Goal: Task Accomplishment & Management: Manage account settings

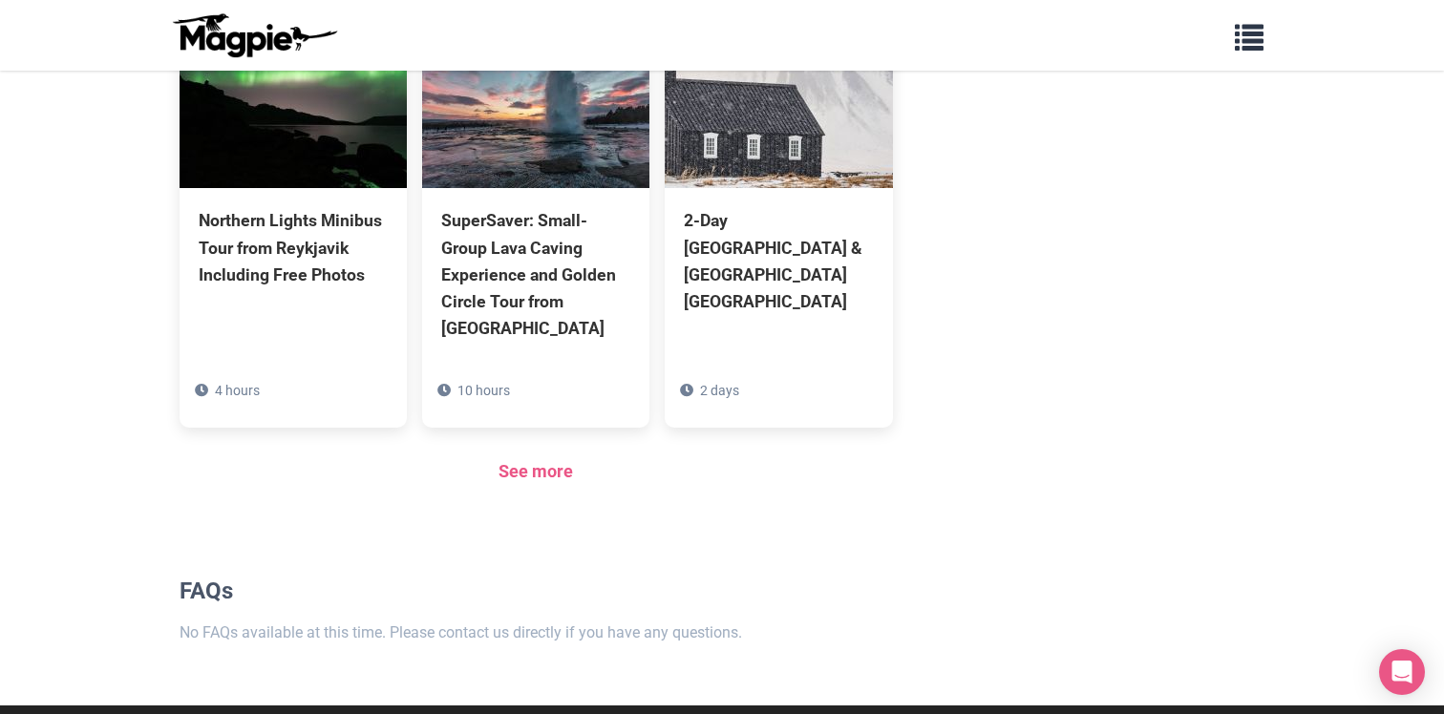
scroll to position [1583, 0]
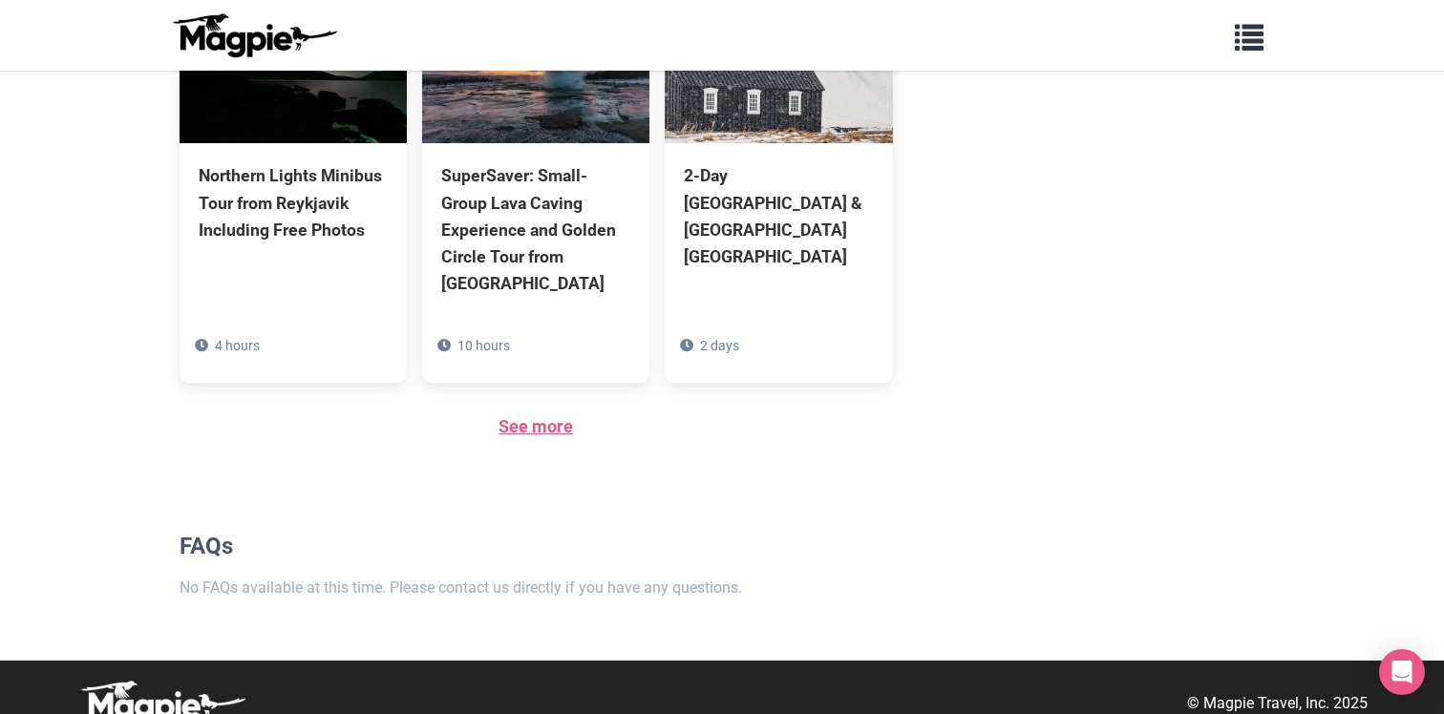
click at [534, 416] on link "See more" at bounding box center [536, 426] width 74 height 20
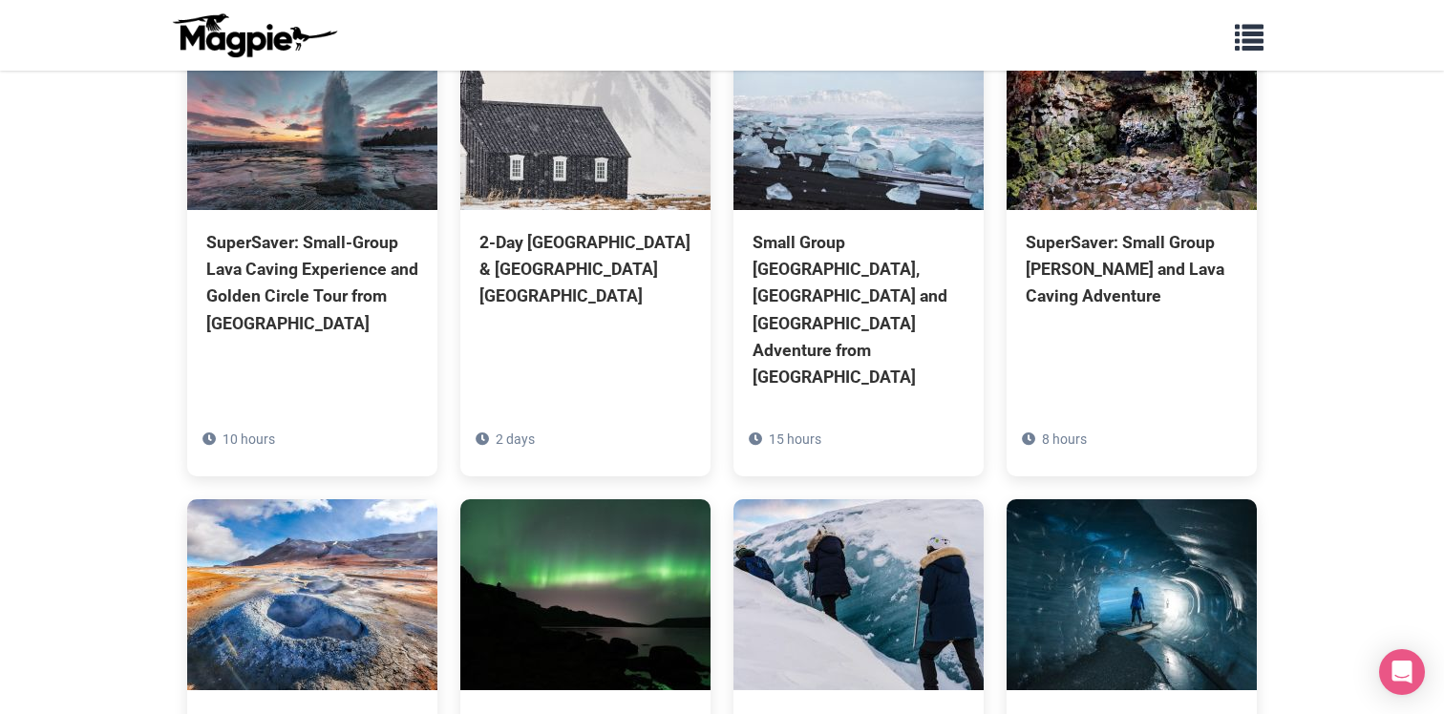
scroll to position [775, 0]
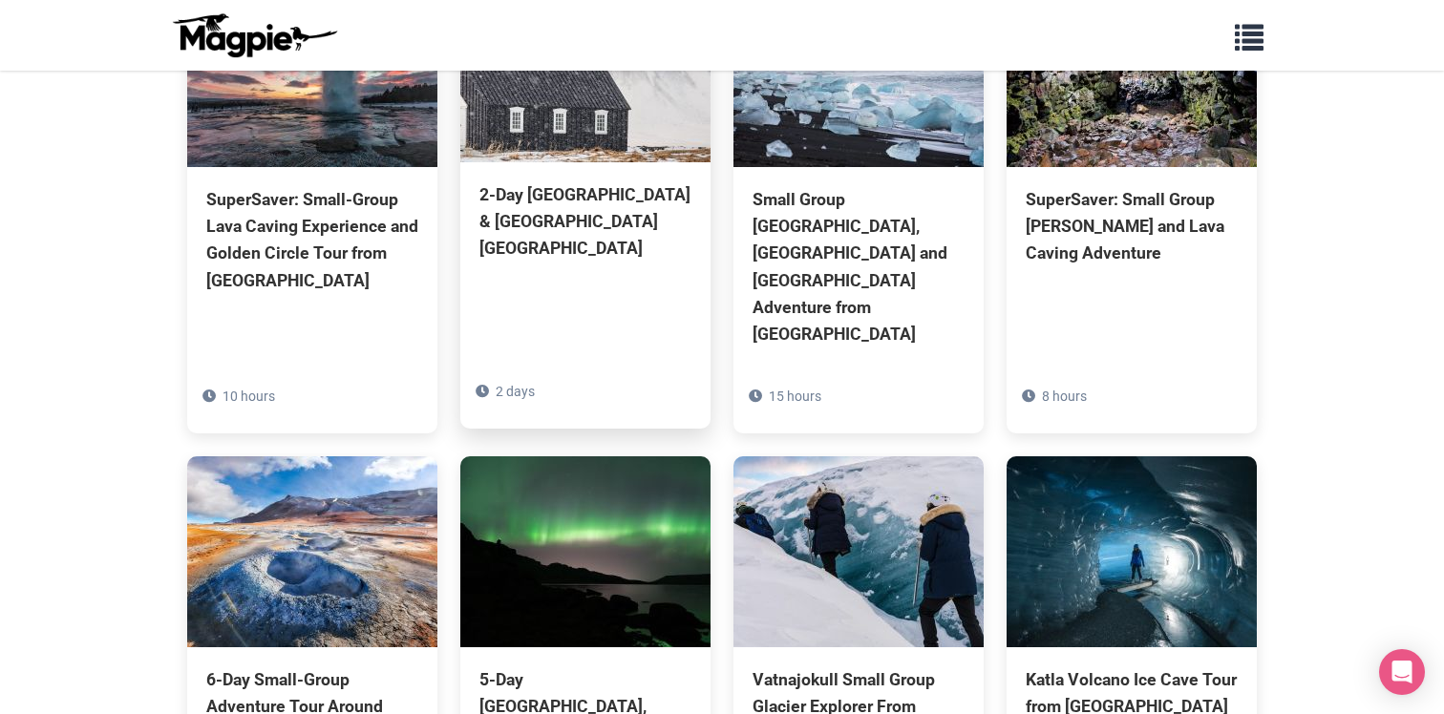
click at [616, 223] on div "2-Day Snaefellsnes Peninsula & Borgarfjordur Fjord" at bounding box center [585, 221] width 212 height 80
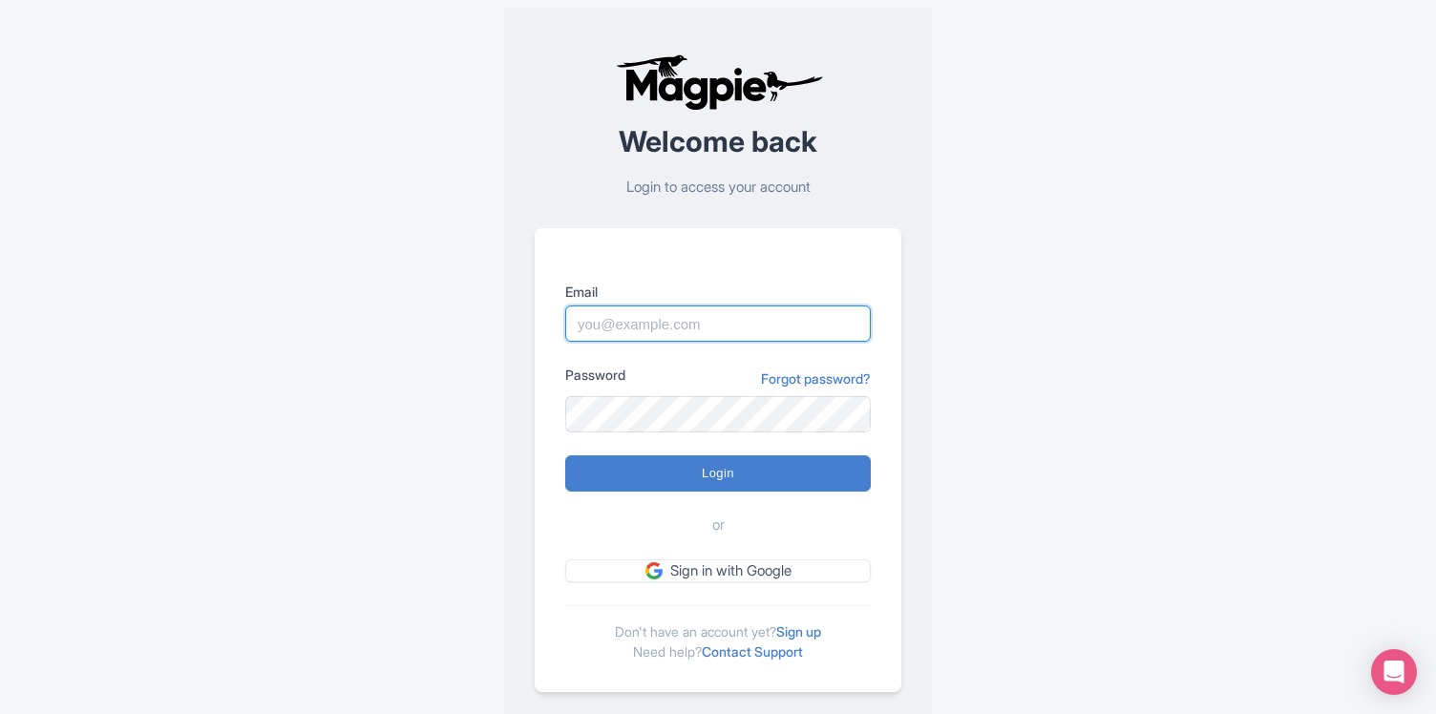
type input "[EMAIL_ADDRESS][DOMAIN_NAME]"
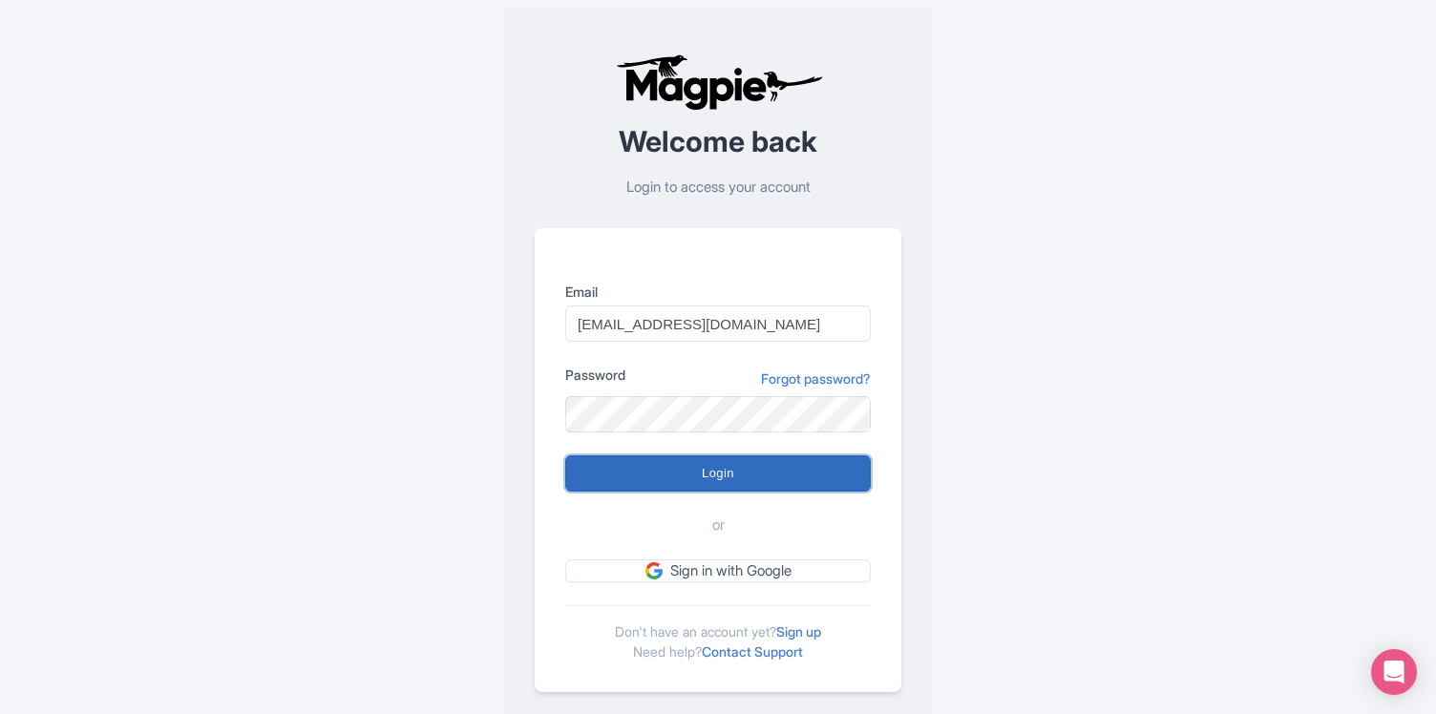
click at [714, 471] on input "Login" at bounding box center [718, 474] width 306 height 36
type input "Logging in..."
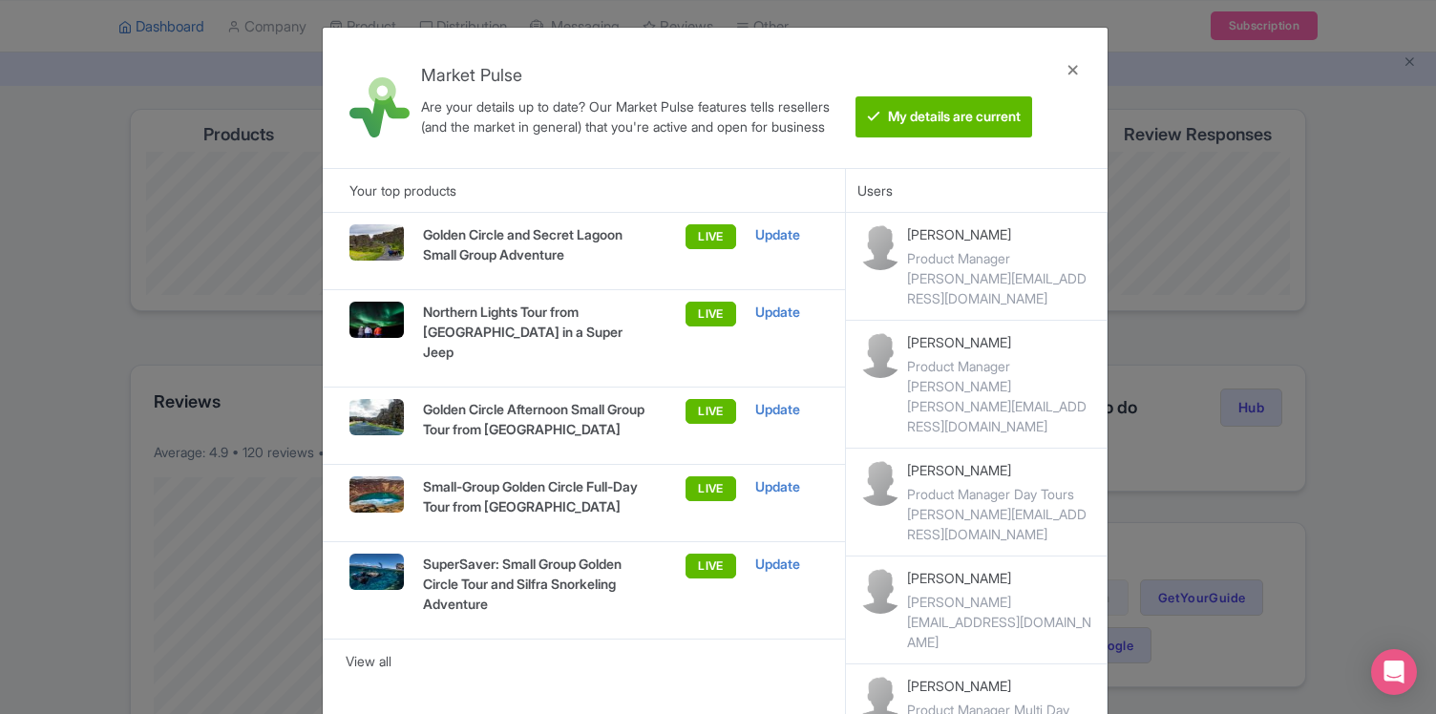
scroll to position [81, 0]
click at [1072, 68] on div at bounding box center [1074, 98] width 46 height 110
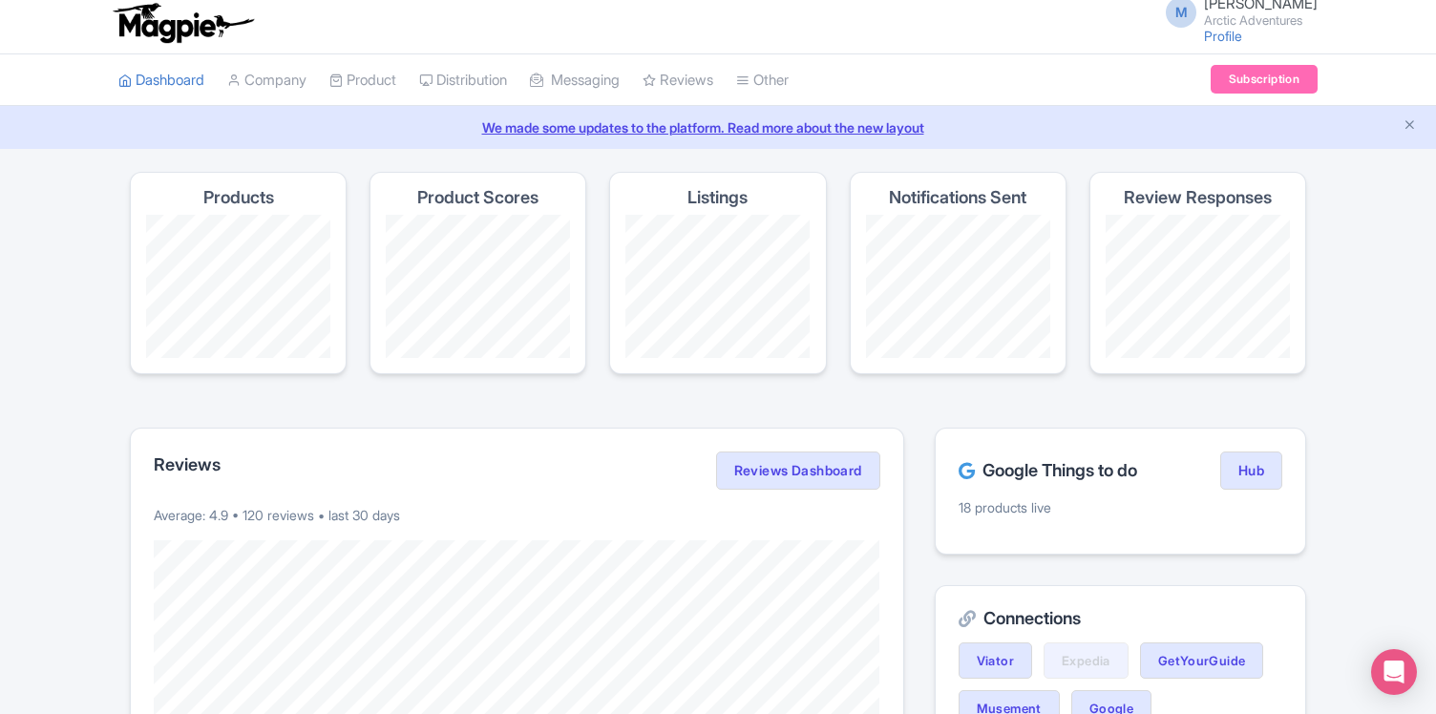
scroll to position [0, 0]
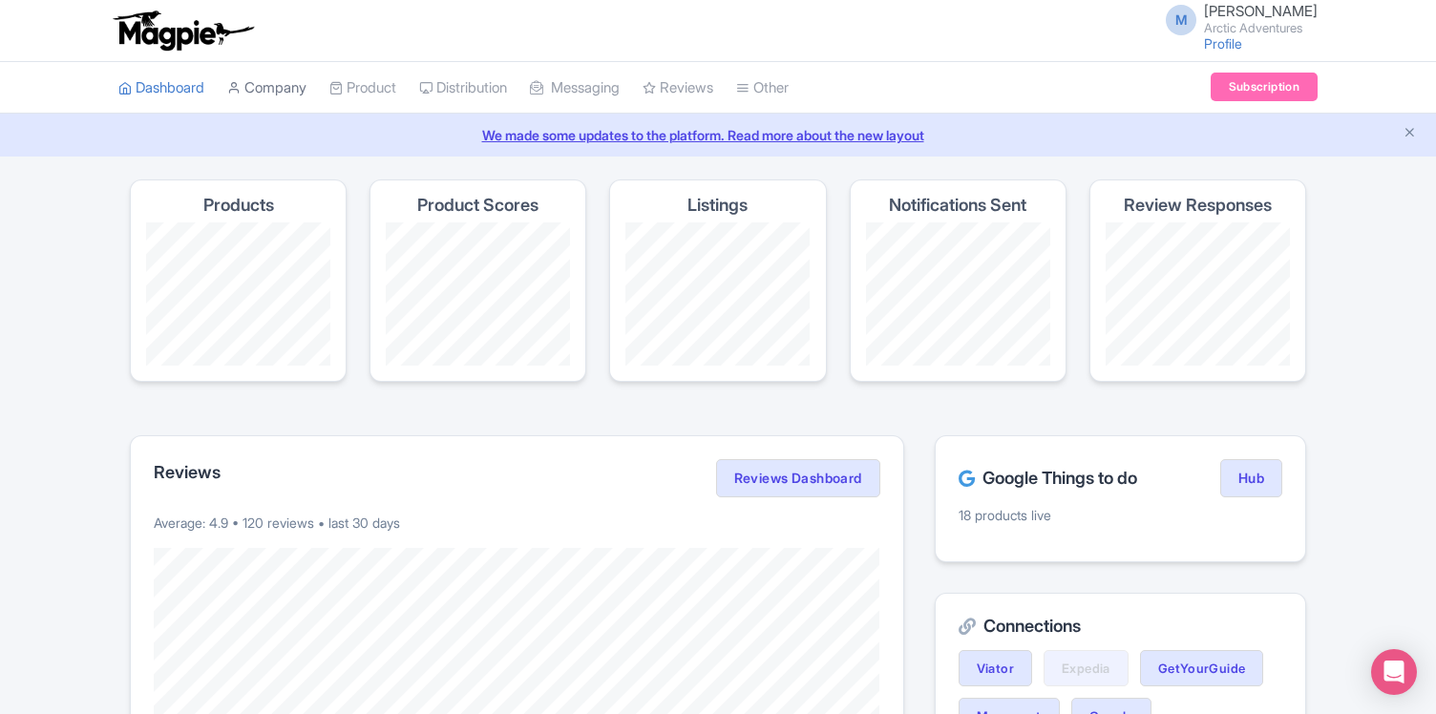
click at [285, 92] on link "Company" at bounding box center [266, 88] width 79 height 53
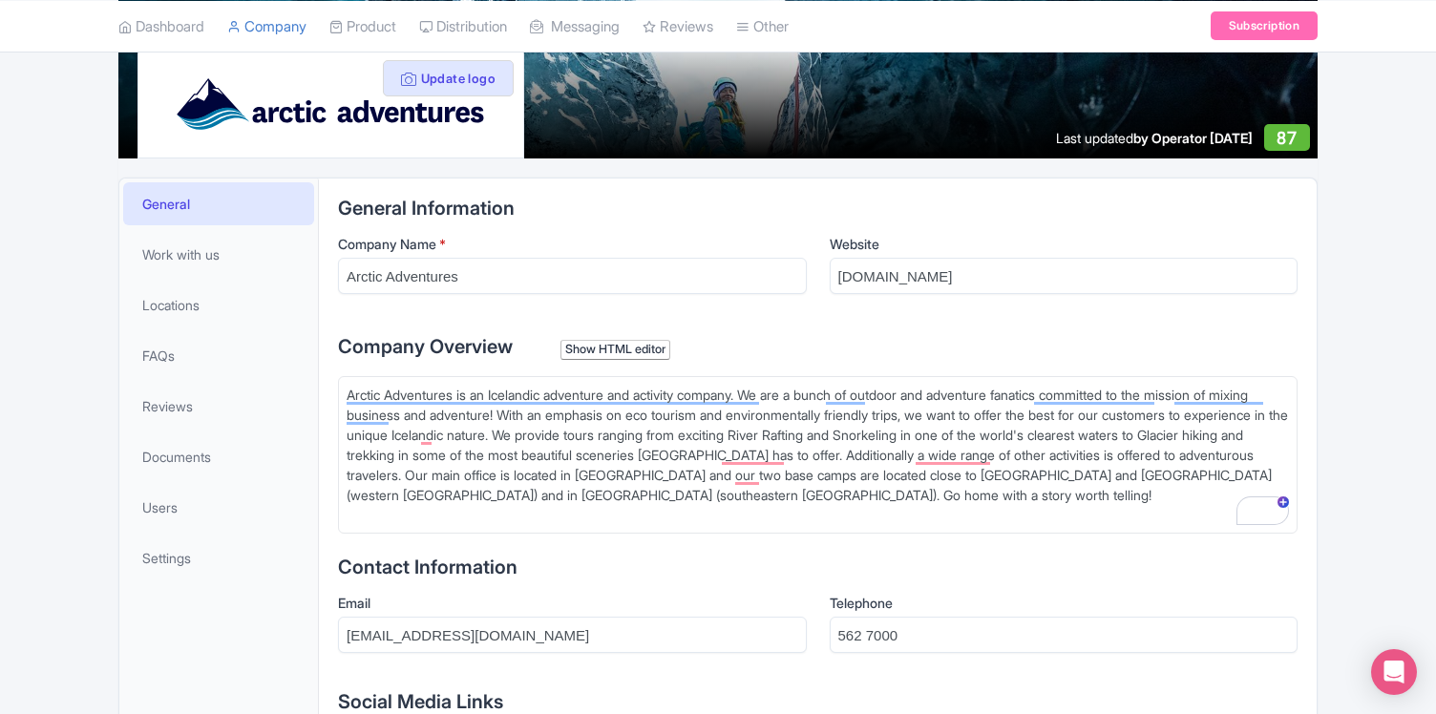
scroll to position [286, 0]
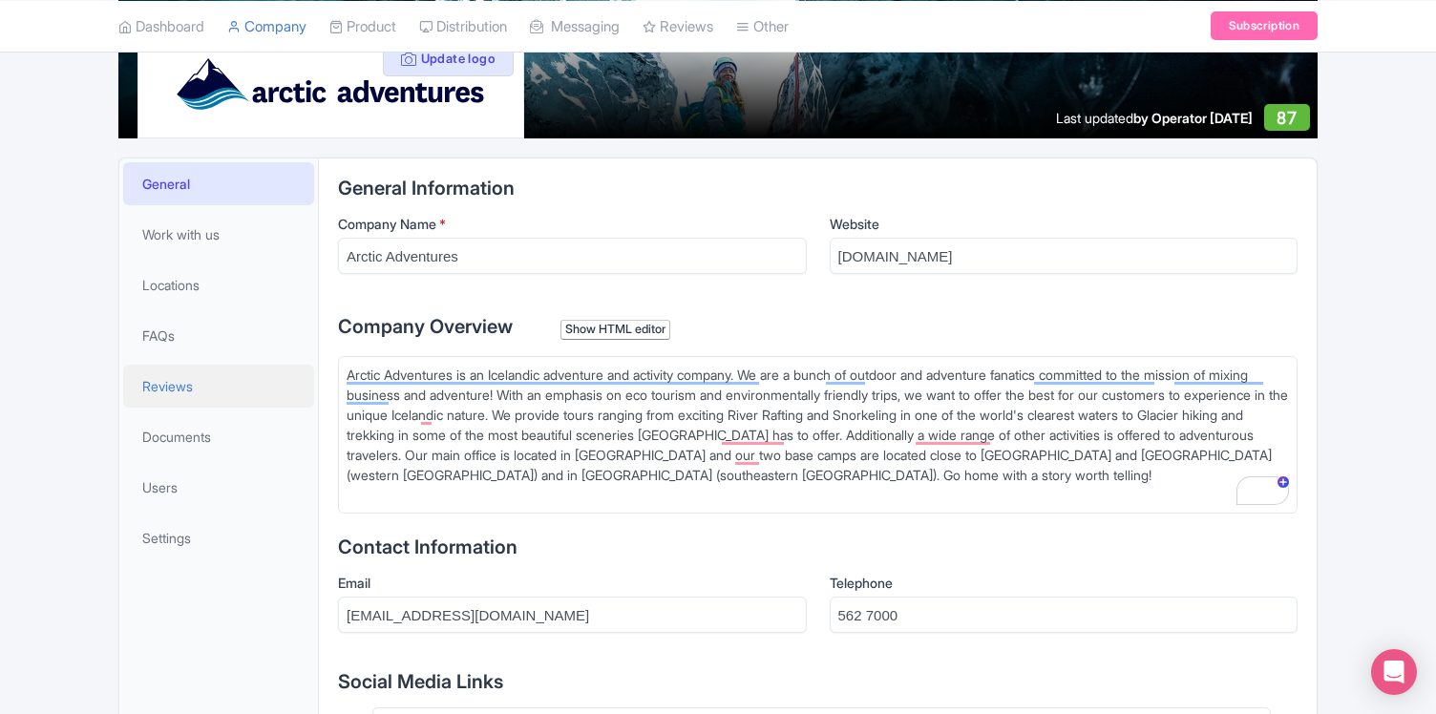
click at [174, 381] on span "Reviews" at bounding box center [167, 386] width 51 height 20
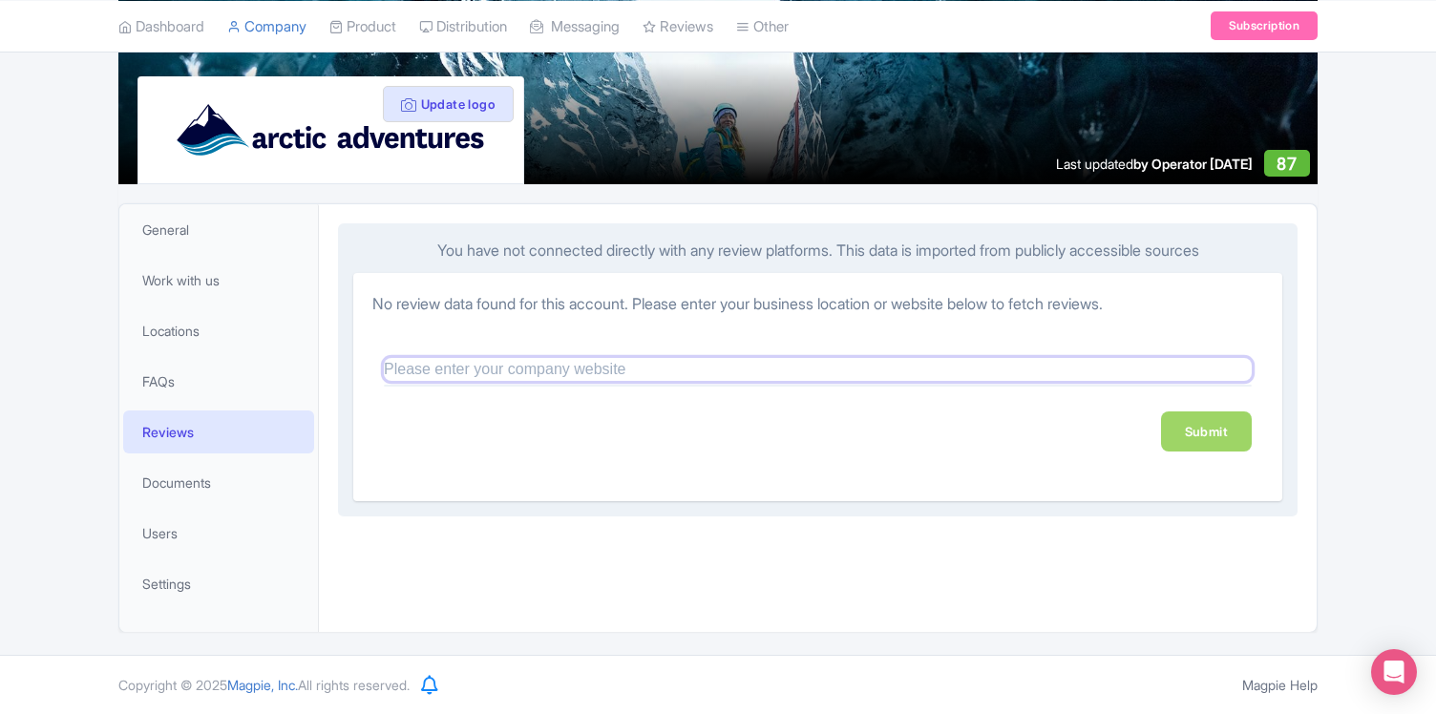
click at [533, 365] on input "text" at bounding box center [818, 369] width 868 height 23
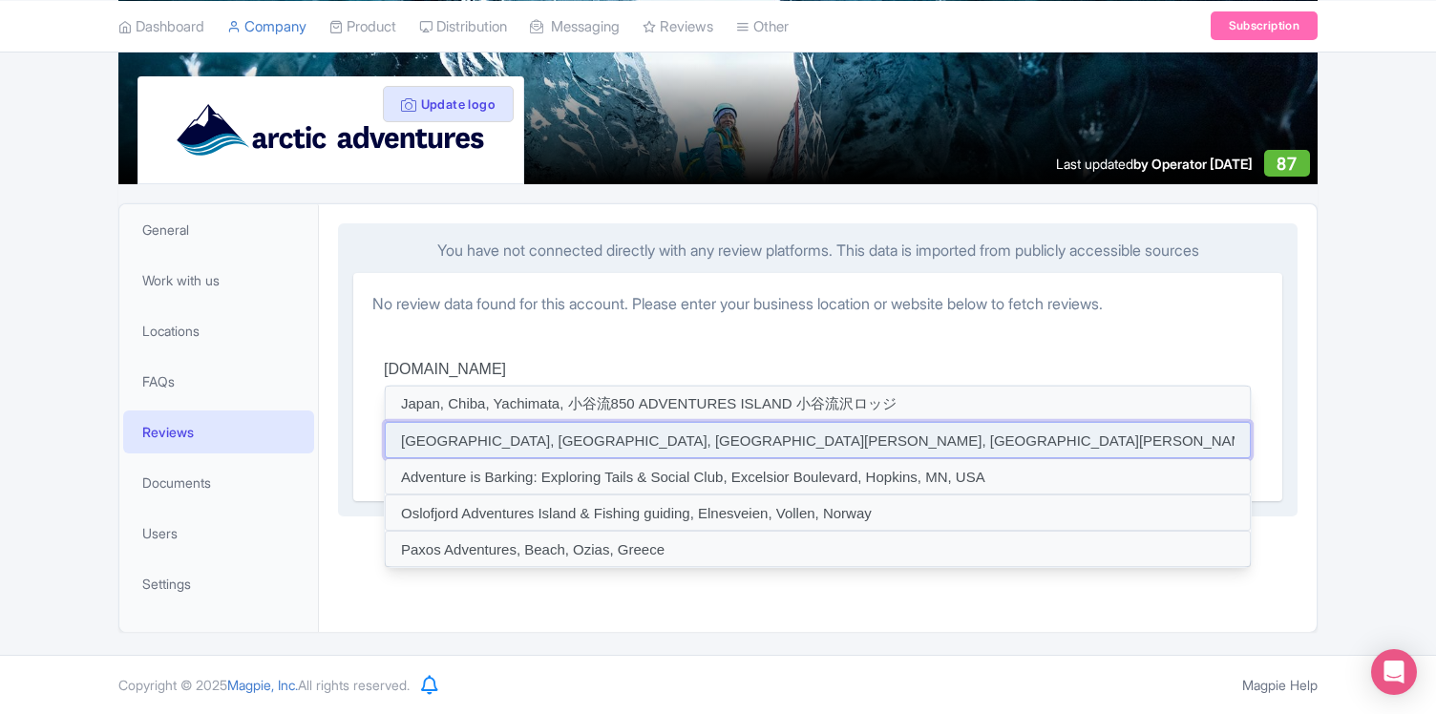
click at [1214, 423] on input at bounding box center [818, 440] width 866 height 36
type input "Adventures Island, Centro Comercial New Point, San Andrés, San Andres and Provi…"
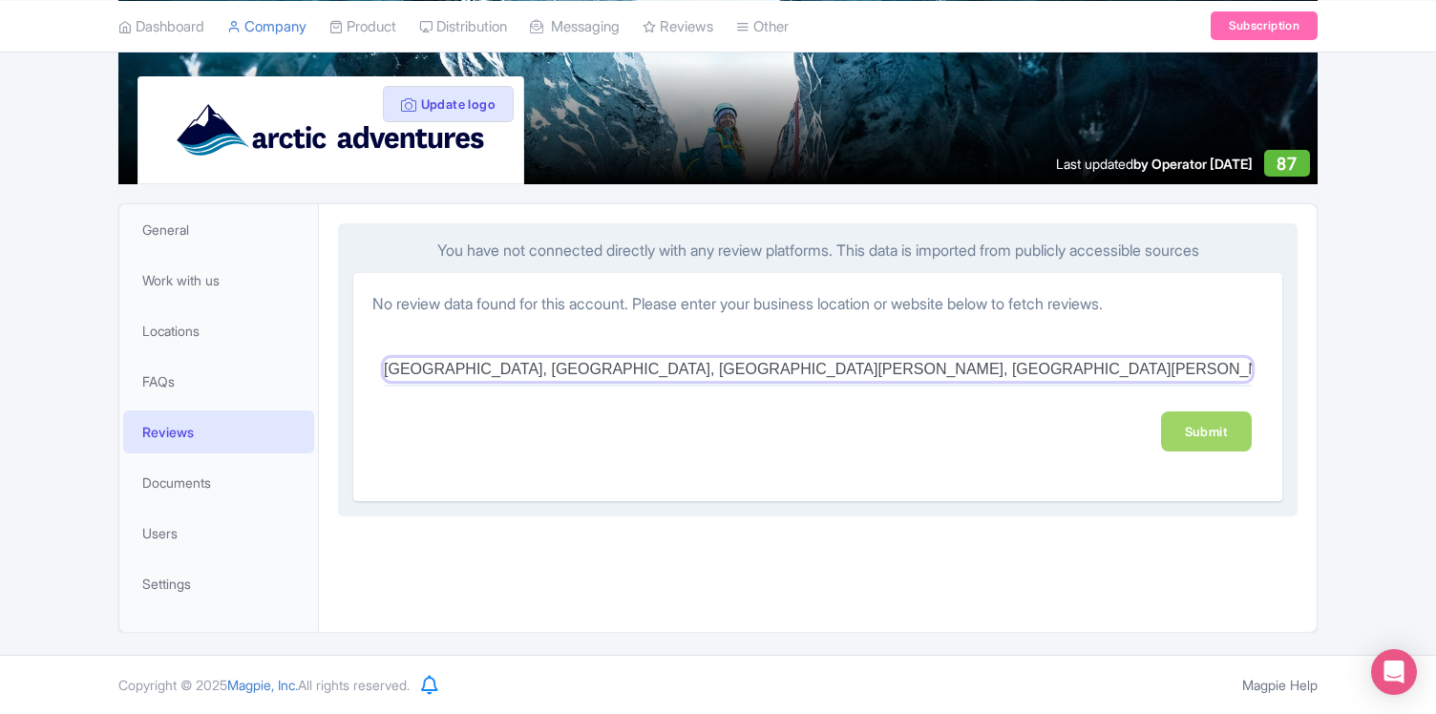
click at [870, 365] on input "Adventures Island, Centro Comercial New Point, San Andrés, San Andres and Provi…" at bounding box center [818, 369] width 868 height 23
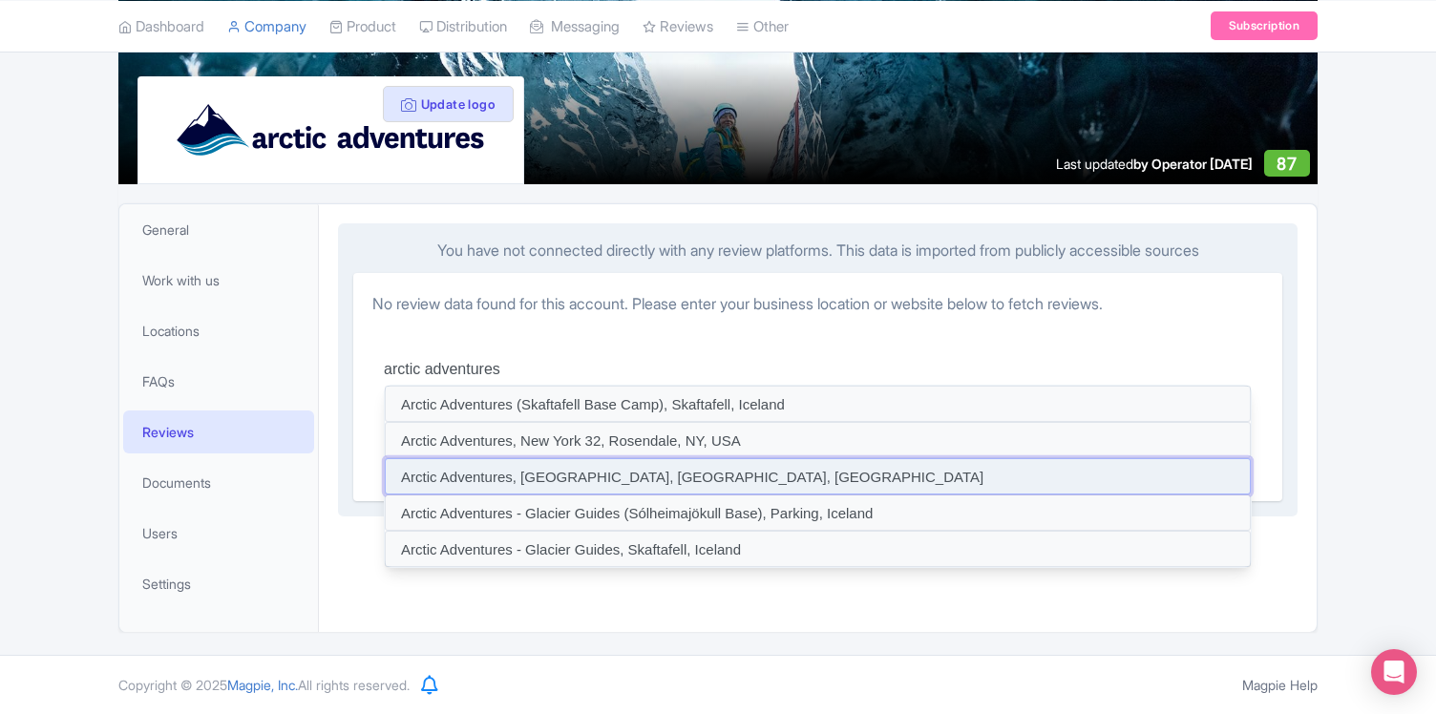
click at [557, 469] on input at bounding box center [818, 476] width 866 height 36
type input "Arctic Adventures, Klettagarður, Reykjavík, Iceland"
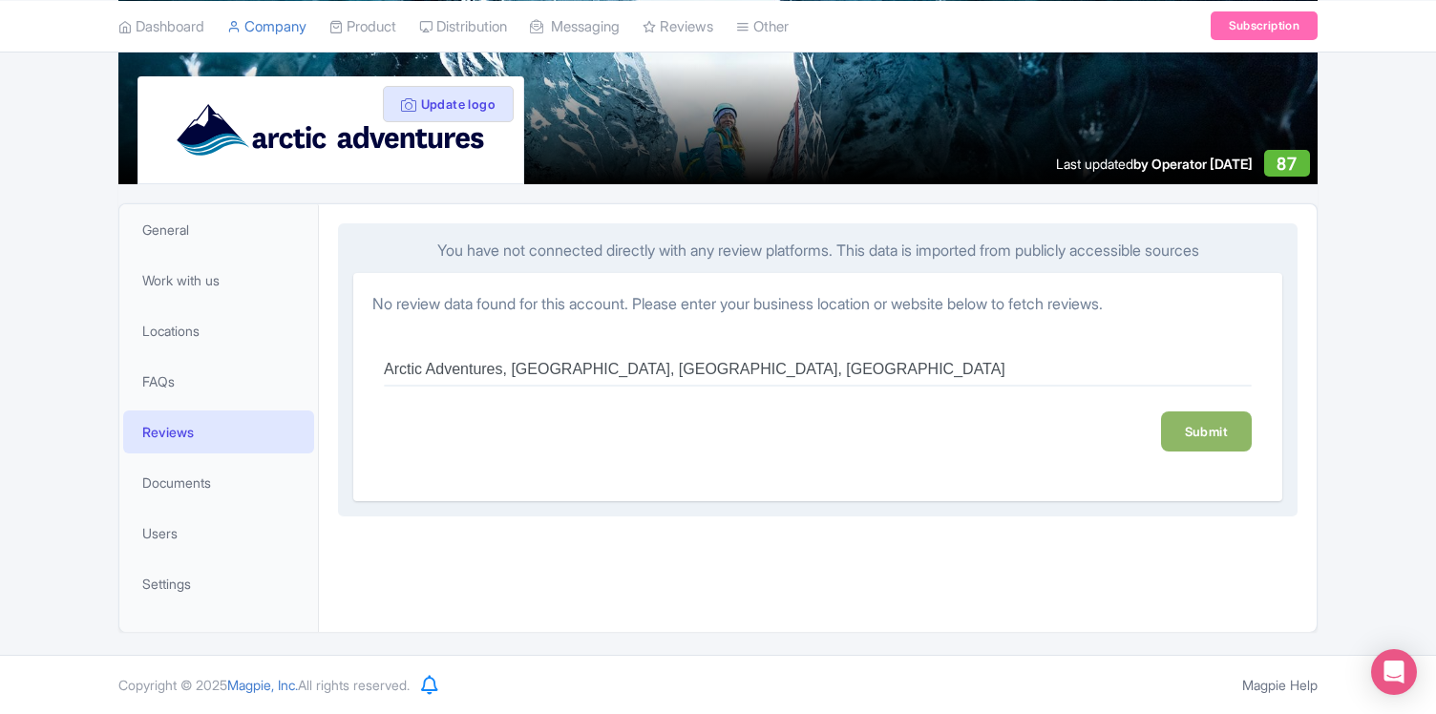
click at [1204, 430] on link "Submit" at bounding box center [1206, 432] width 91 height 40
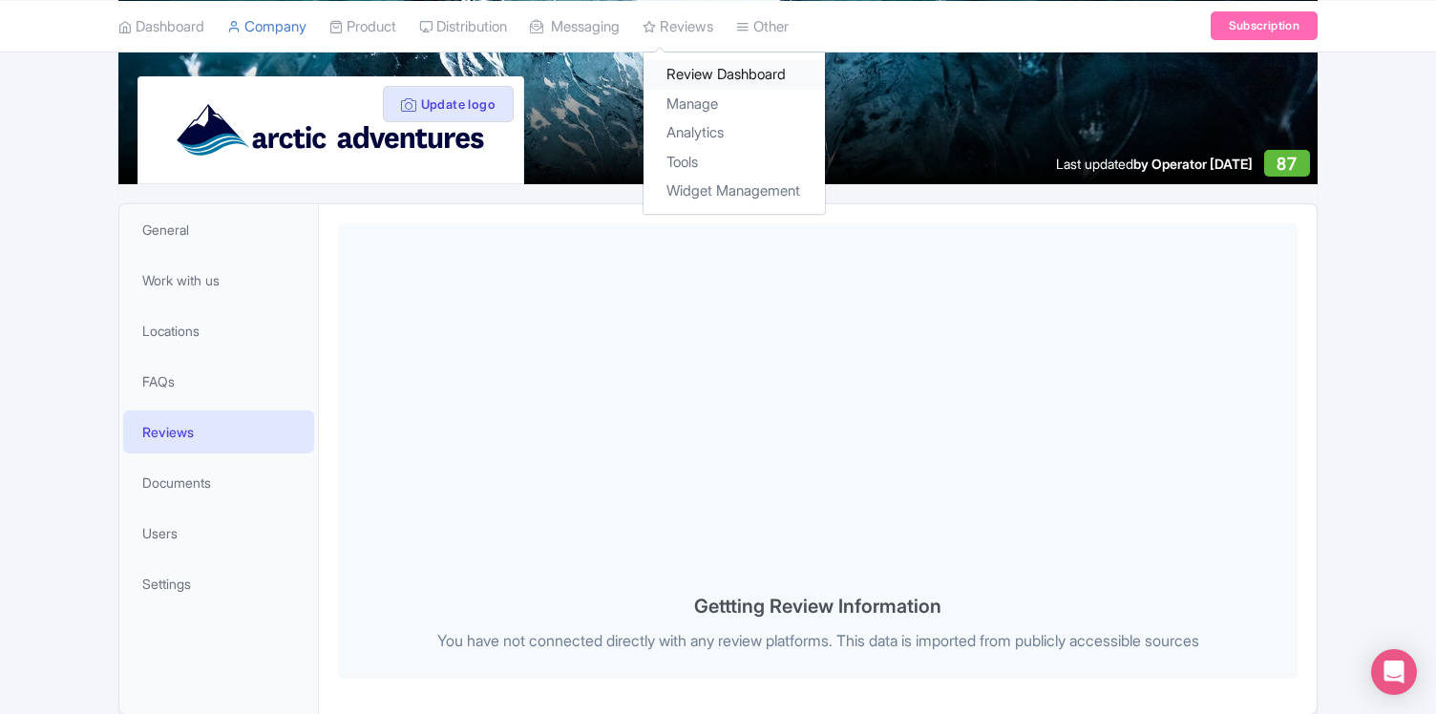
click at [754, 73] on link "Review Dashboard" at bounding box center [734, 75] width 181 height 30
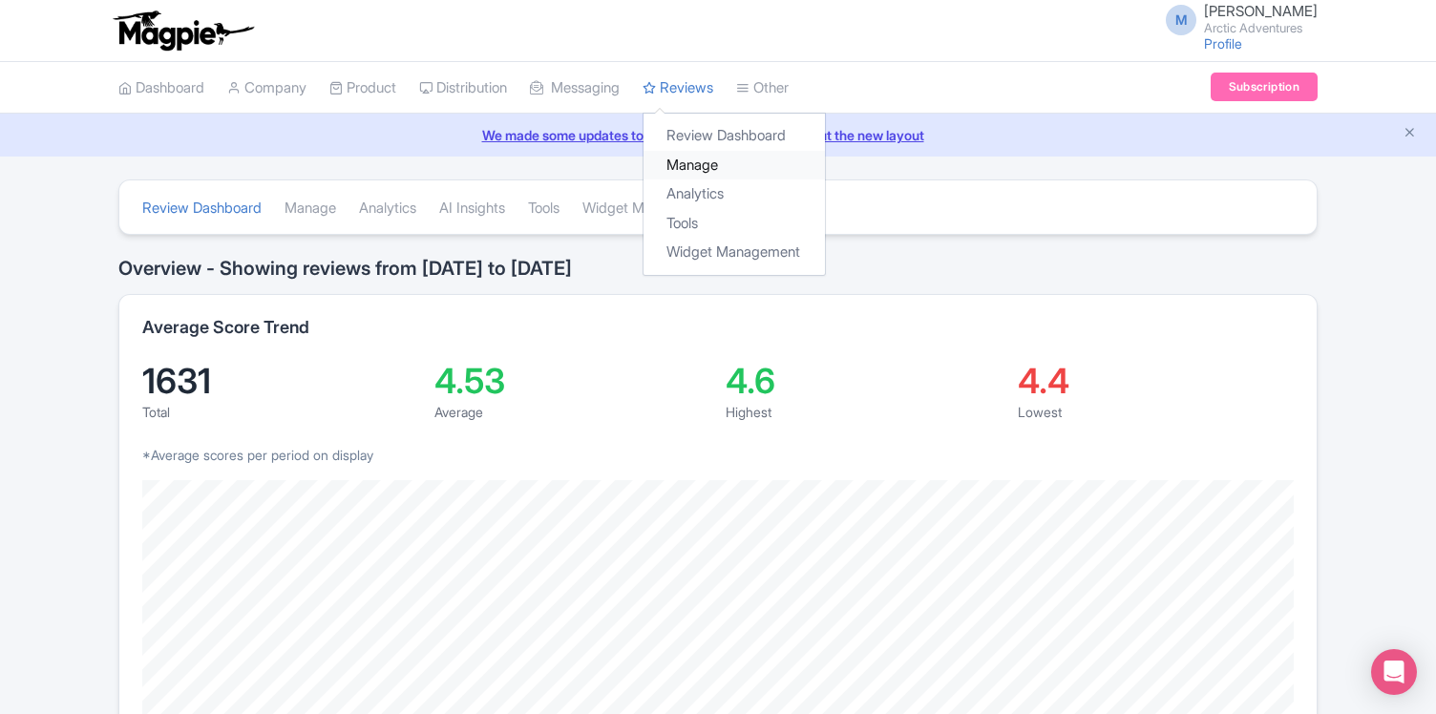
click at [711, 160] on link "Manage" at bounding box center [734, 166] width 181 height 30
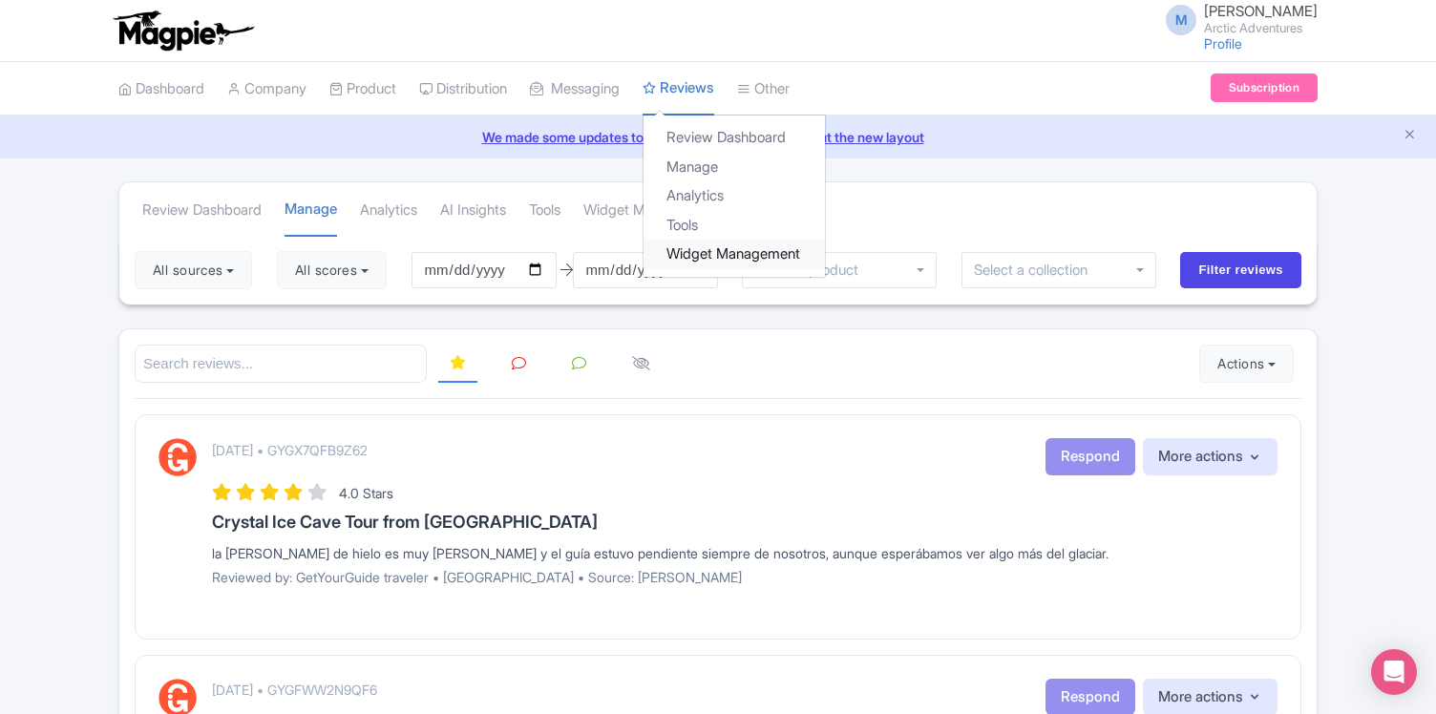
click at [711, 246] on link "Widget Management" at bounding box center [734, 255] width 181 height 30
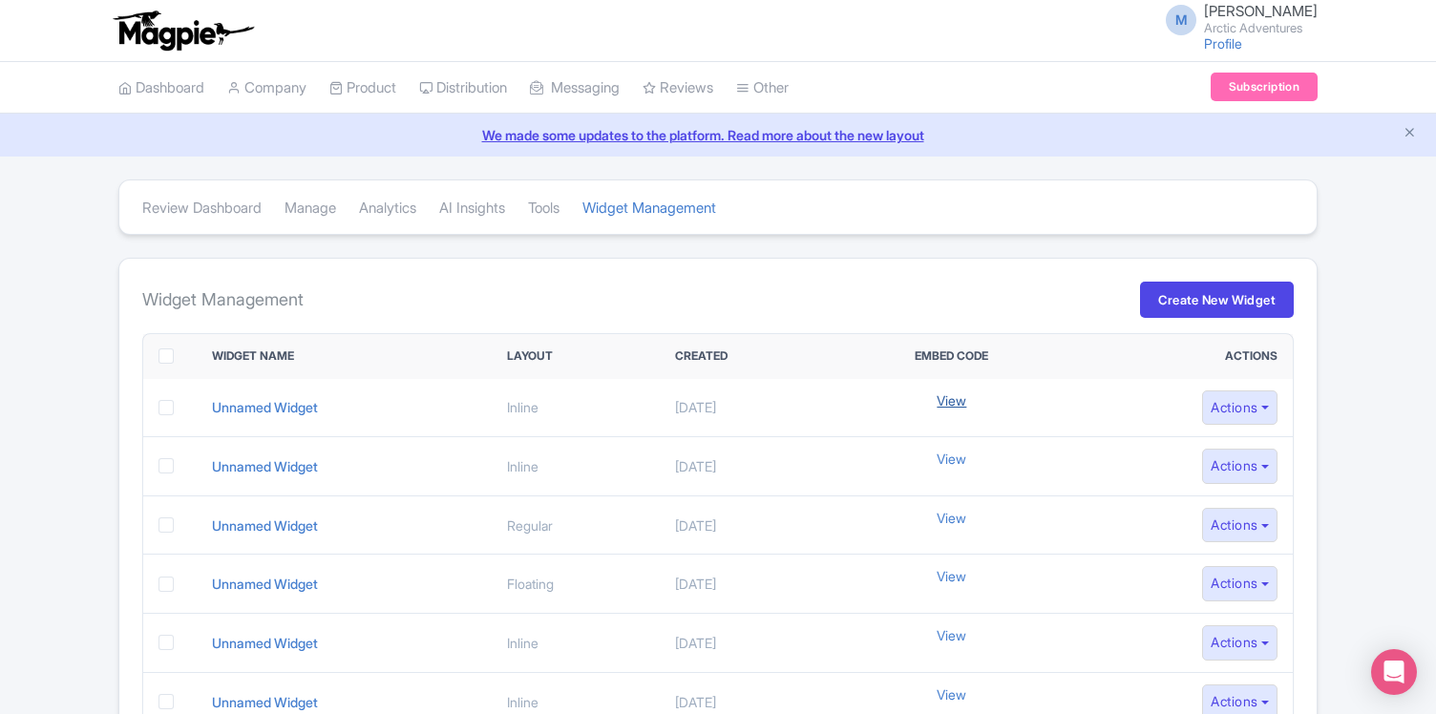
click at [967, 396] on link "View" at bounding box center [952, 401] width 30 height 20
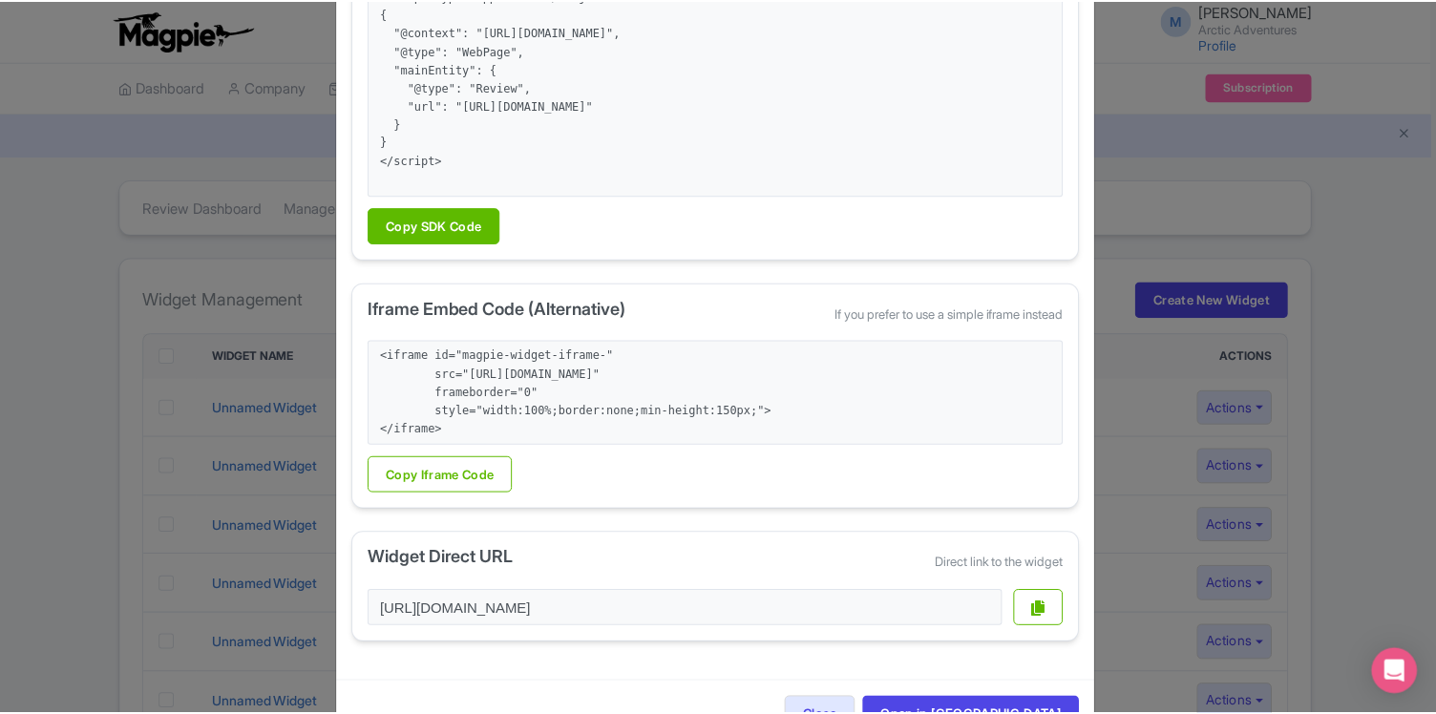
scroll to position [369, 0]
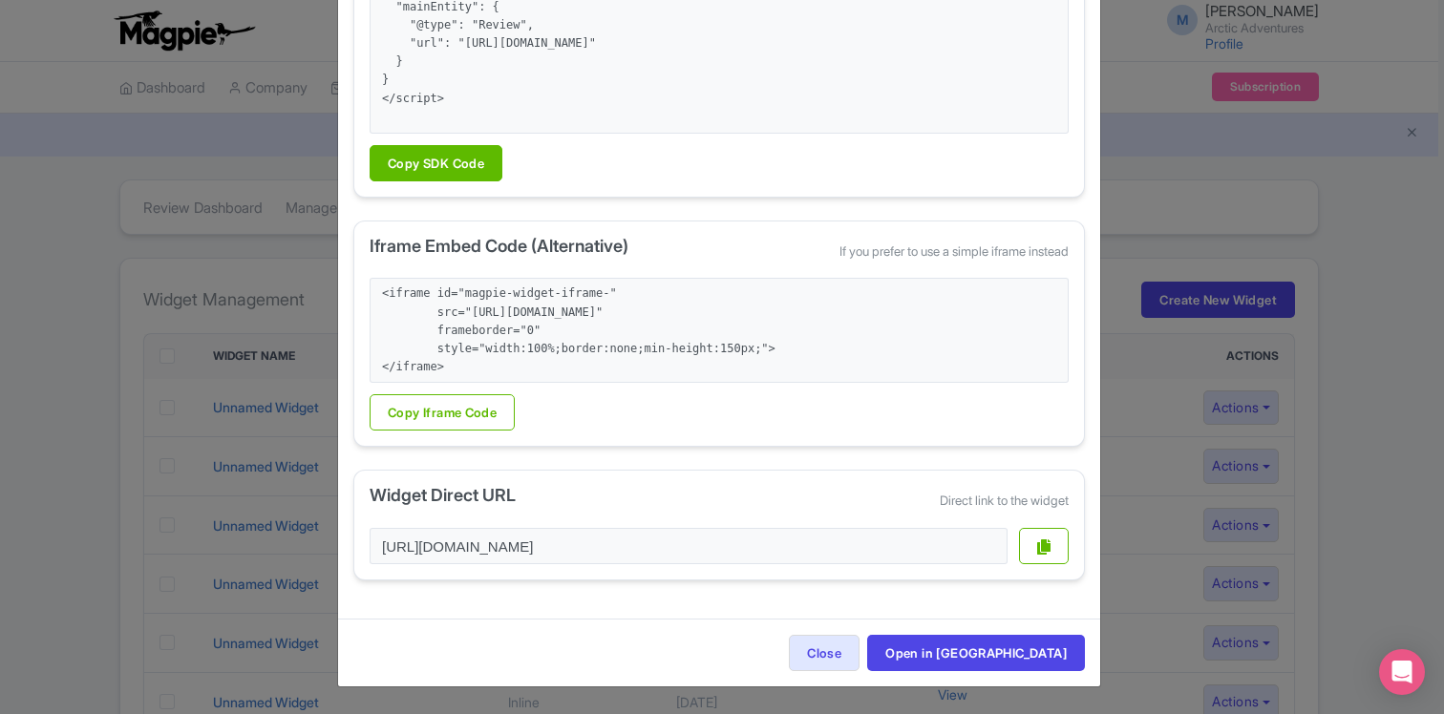
click at [1150, 160] on div "Review Widget - Embed Code JavaScript SDK Embed Code (Recommended) Copy this co…" at bounding box center [722, 357] width 1444 height 714
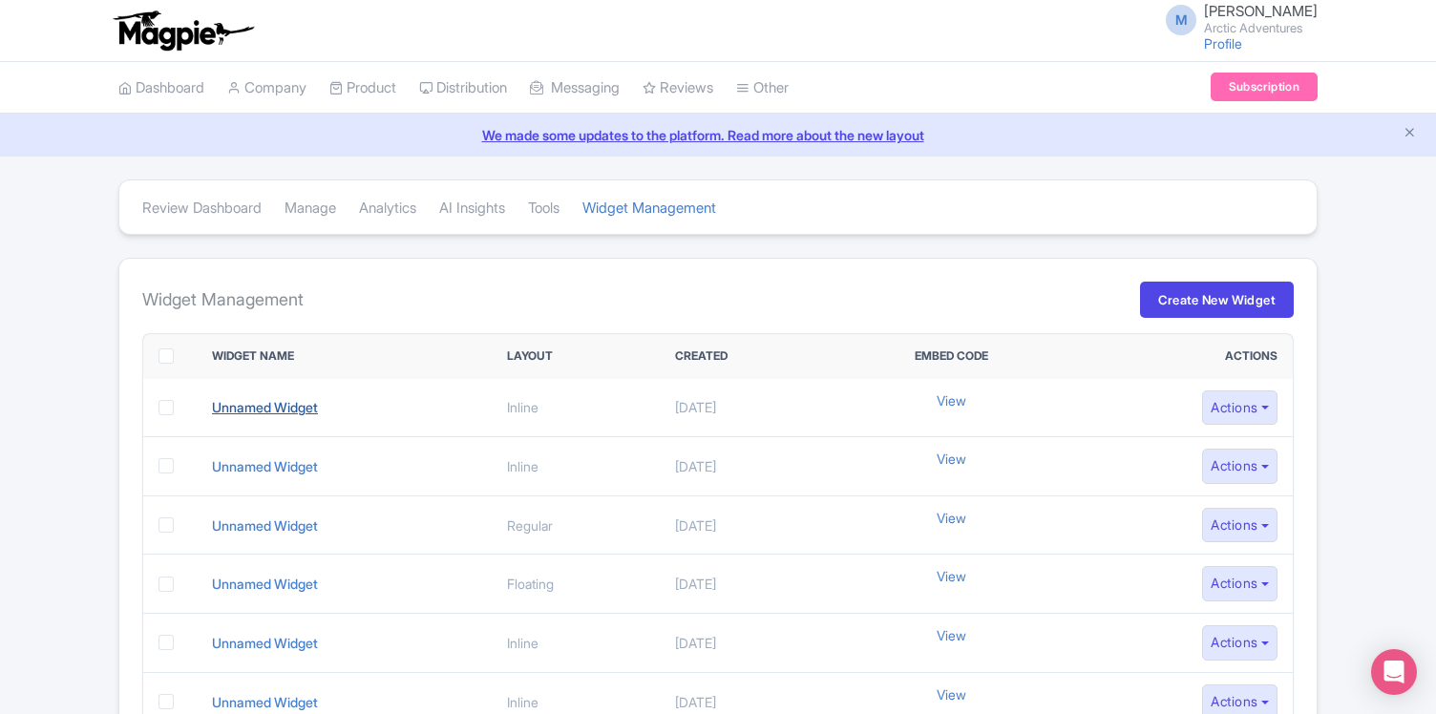
click at [252, 408] on link "Unnamed Widget" at bounding box center [265, 407] width 106 height 16
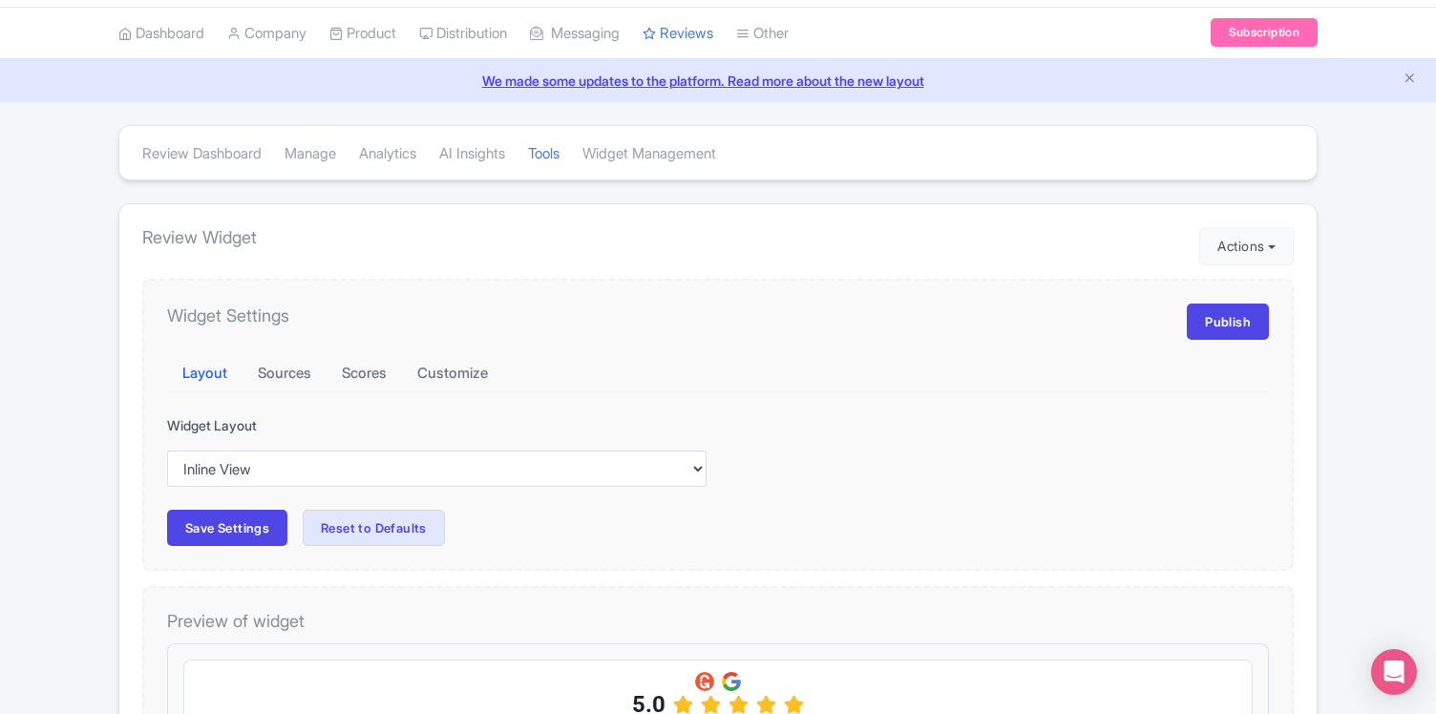
scroll to position [49, 0]
